Goal: Task Accomplishment & Management: Use online tool/utility

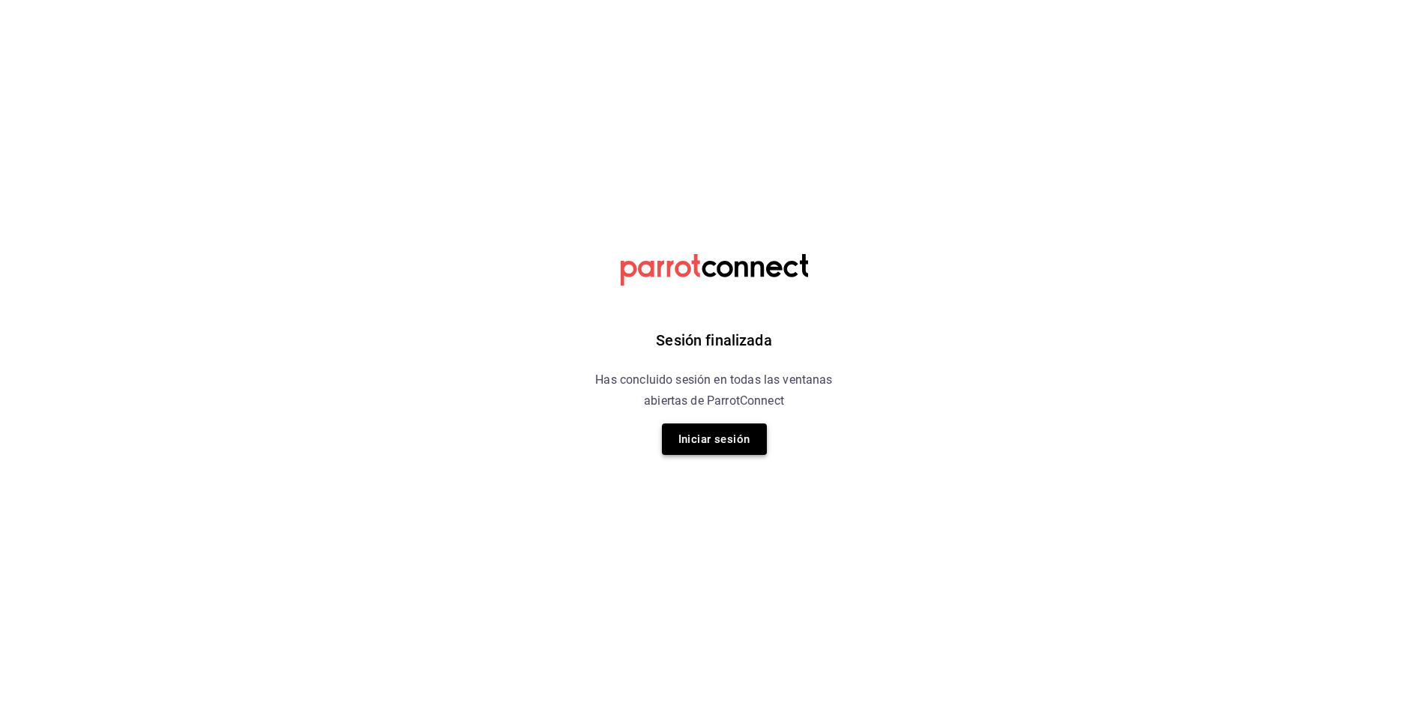
click at [695, 443] on button "Iniciar sesión" at bounding box center [714, 439] width 105 height 31
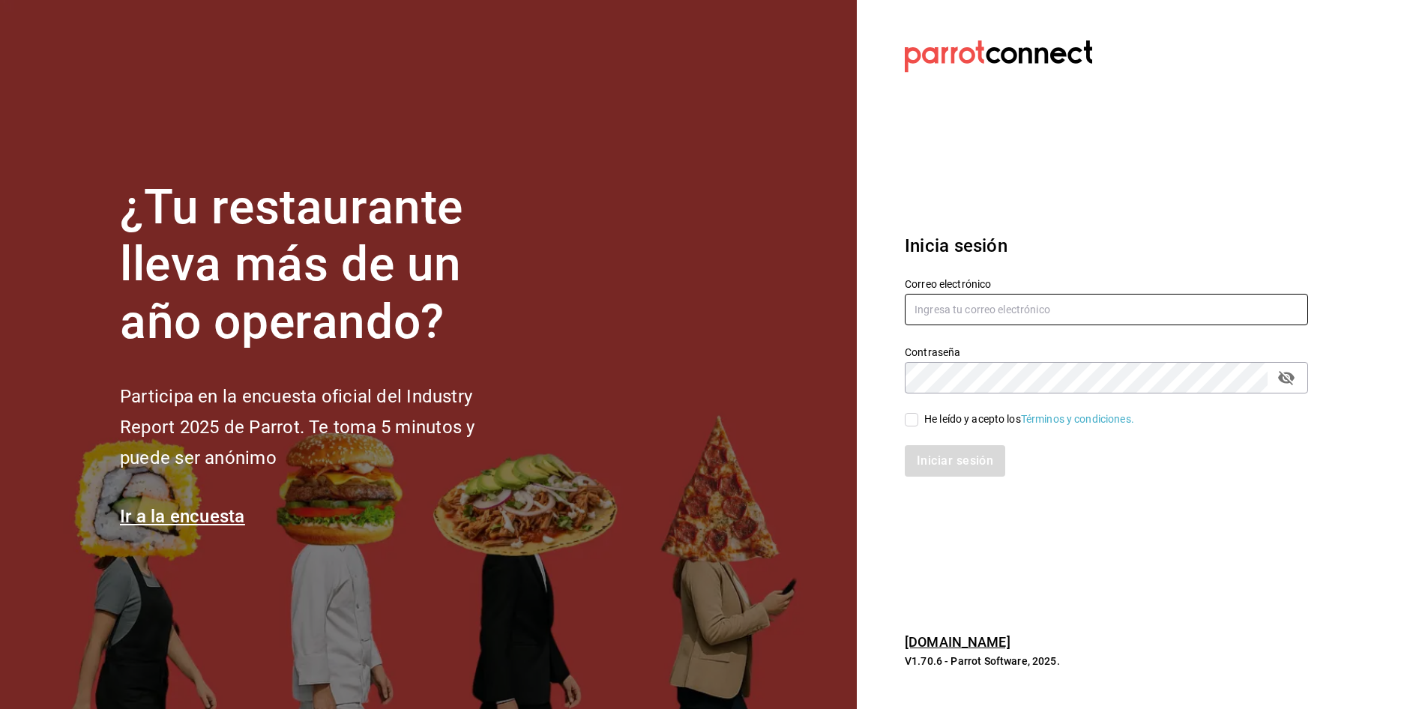
type input "[PERSON_NAME][EMAIL_ADDRESS][PERSON_NAME][DOMAIN_NAME]"
click at [907, 424] on input "He leído y acepto los Términos y condiciones." at bounding box center [911, 419] width 13 height 13
checkbox input "true"
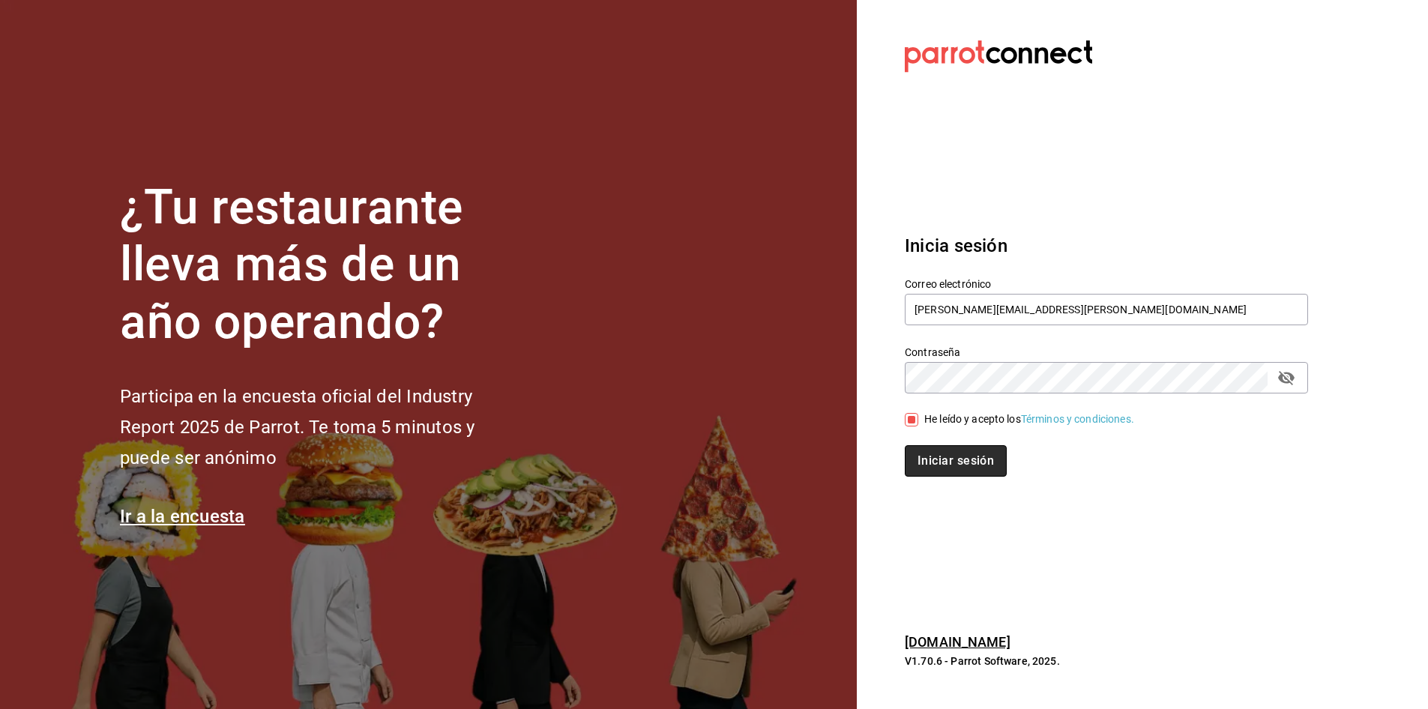
click at [932, 454] on button "Iniciar sesión" at bounding box center [956, 460] width 102 height 31
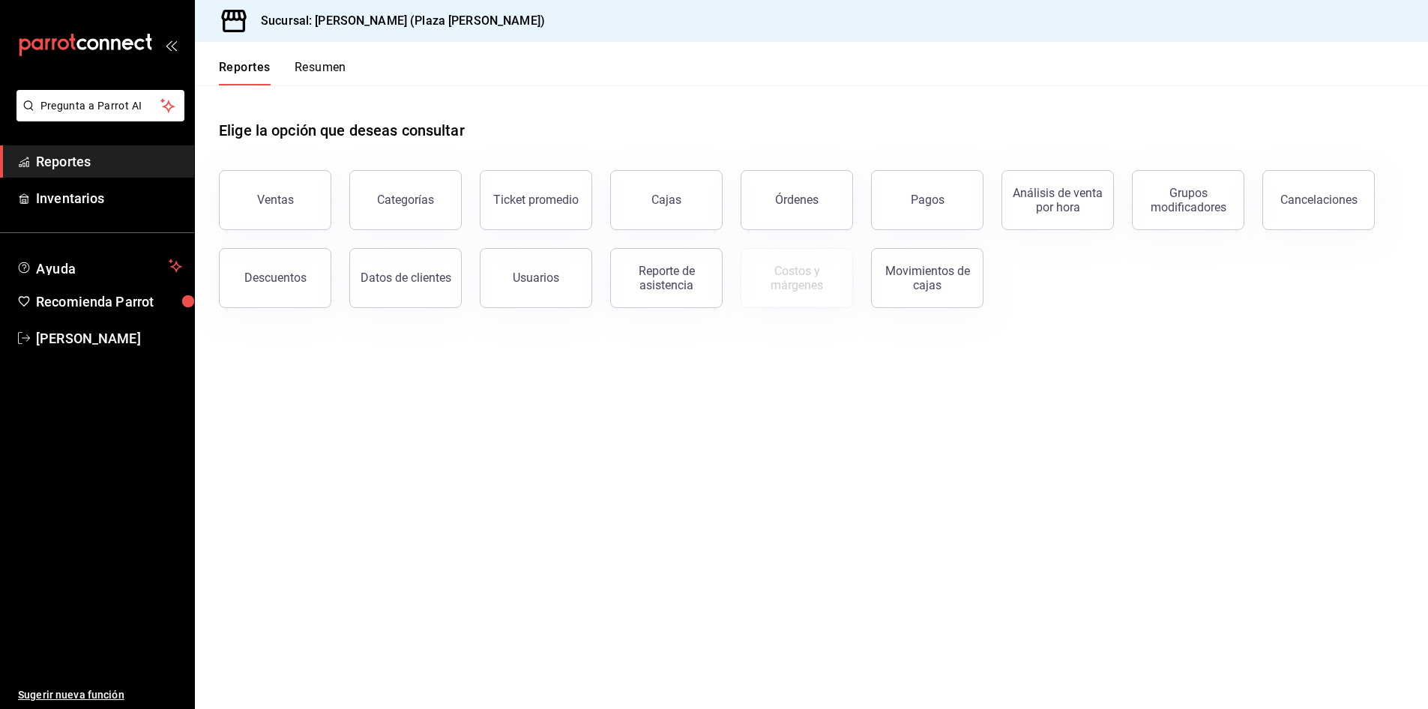
click at [345, 70] on button "Resumen" at bounding box center [321, 72] width 52 height 25
